Goal: Information Seeking & Learning: Learn about a topic

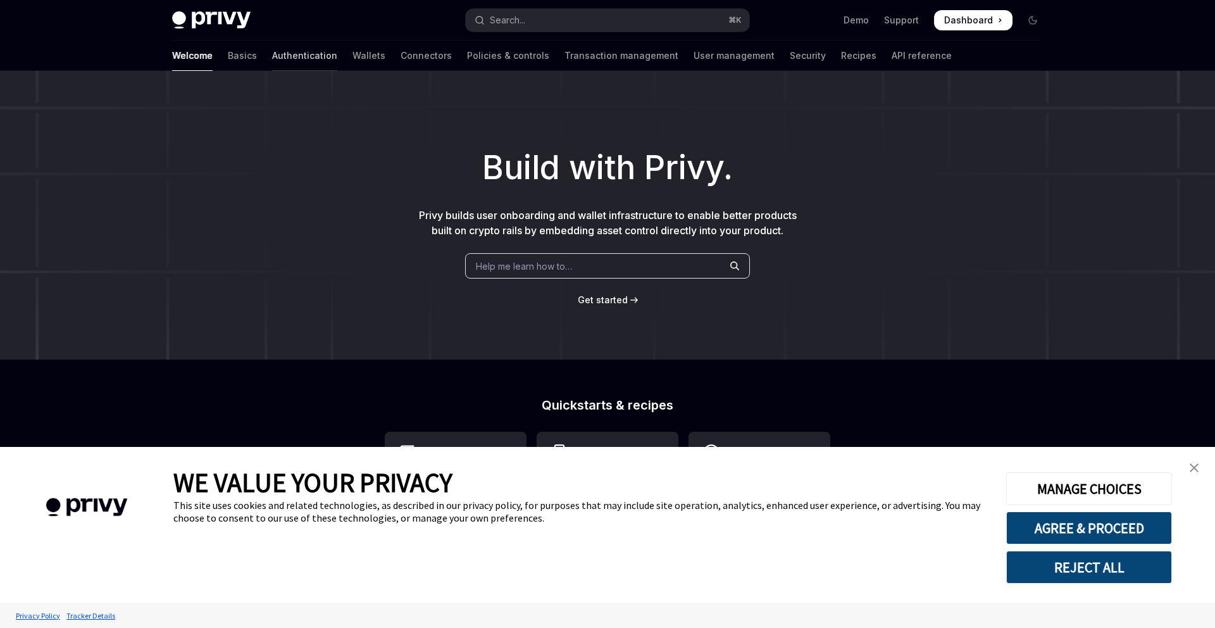
click at [272, 62] on link "Authentication" at bounding box center [304, 55] width 65 height 30
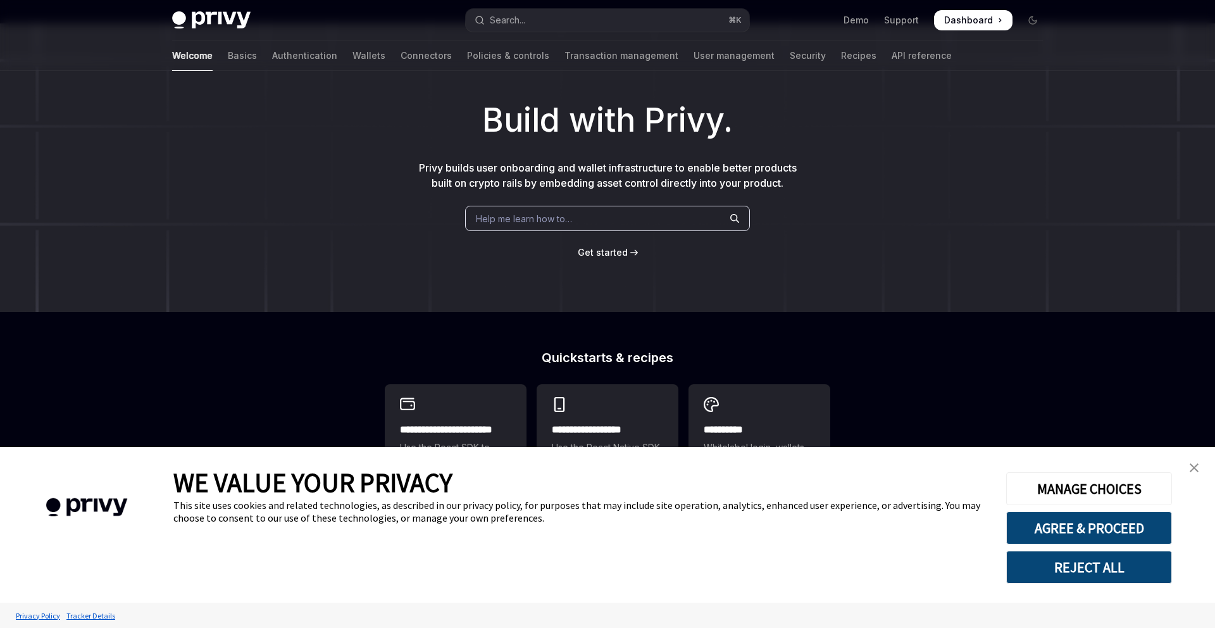
type textarea "*"
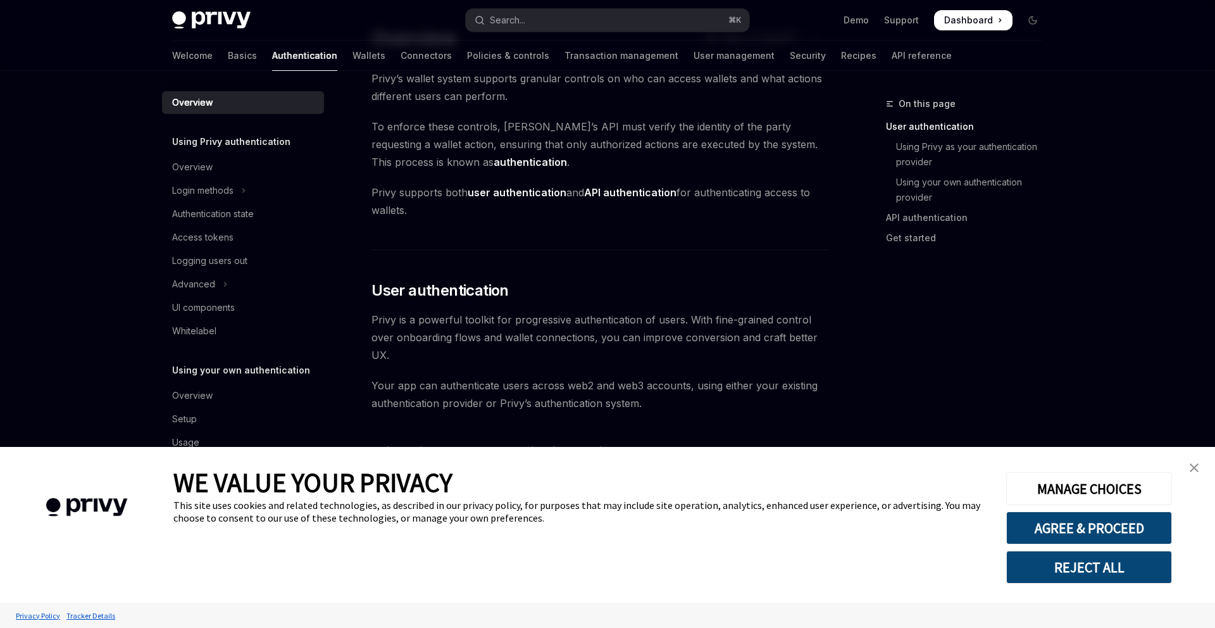
scroll to position [245, 0]
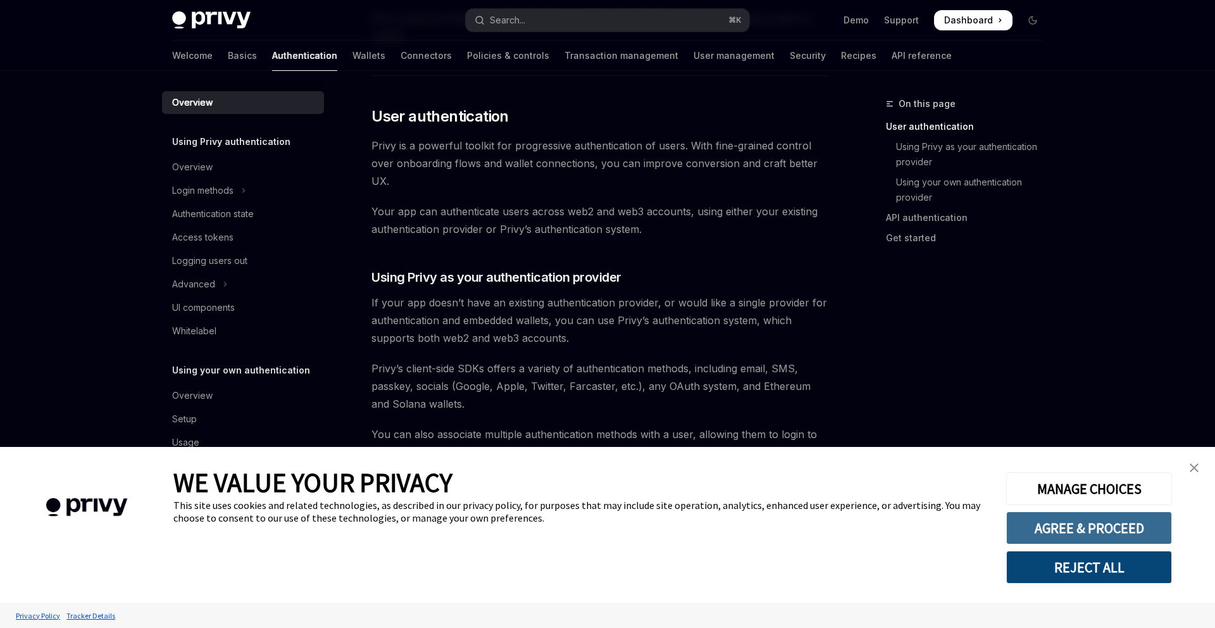
click at [1093, 524] on button "AGREE & PROCEED" at bounding box center [1089, 527] width 166 height 33
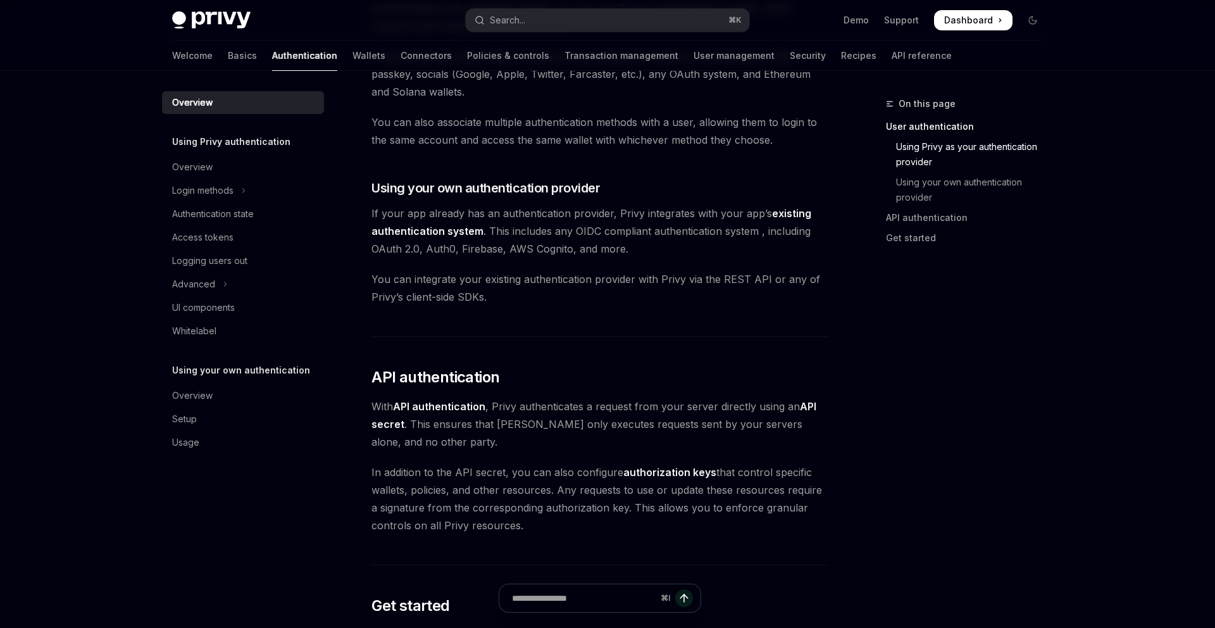
scroll to position [783, 0]
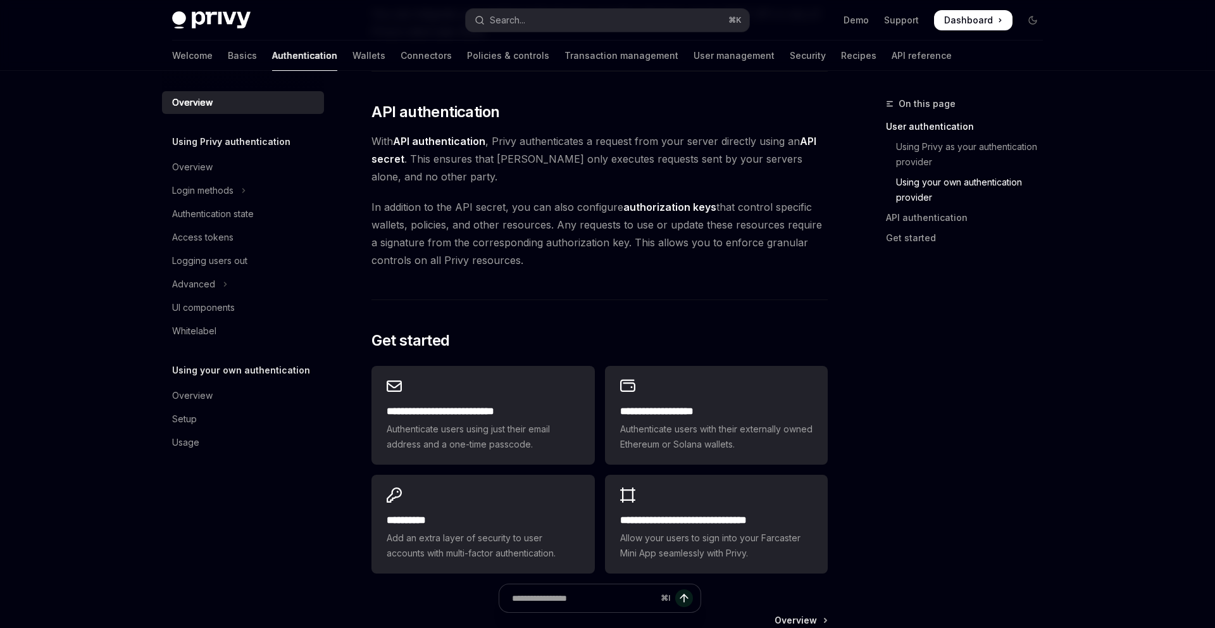
scroll to position [822, 0]
click at [613, 606] on input "Ask a question..." at bounding box center [583, 598] width 204 height 28
click at [314, 542] on div "Overview Using Privy authentication Overview Login methods Authentication state…" at bounding box center [253, 349] width 182 height 557
click at [626, 604] on input "Ask a question..." at bounding box center [583, 598] width 204 height 28
click at [327, 590] on div "Overview Using Privy authentication Overview Login methods Authentication state…" at bounding box center [253, 349] width 182 height 557
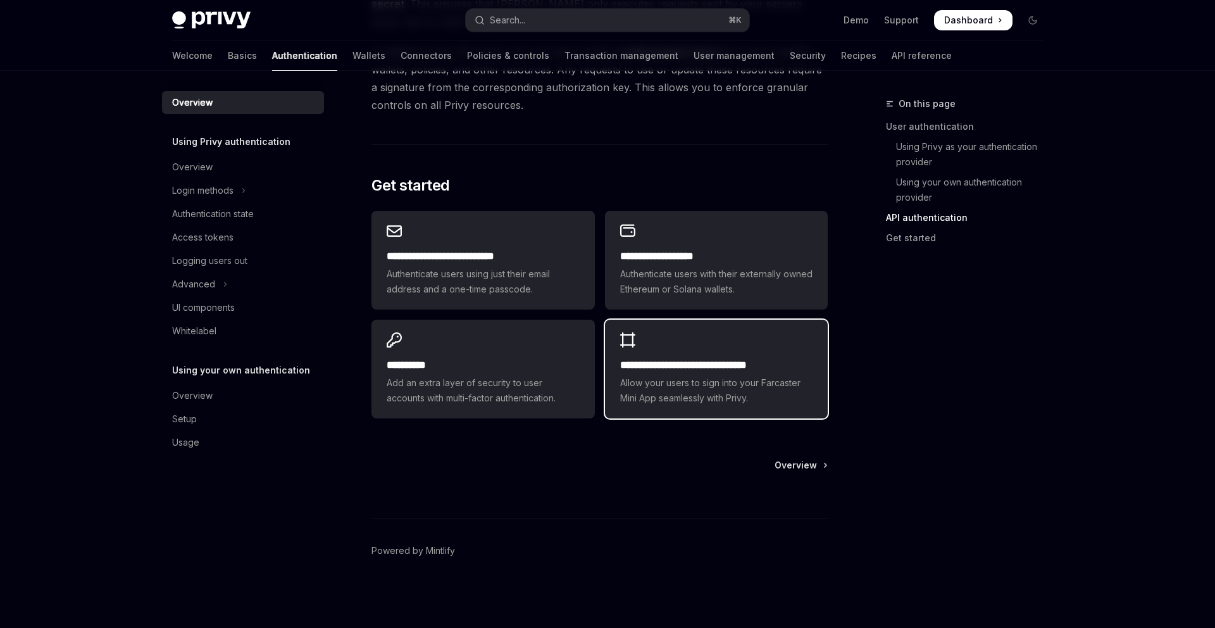
scroll to position [976, 0]
